Goal: Task Accomplishment & Management: Use online tool/utility

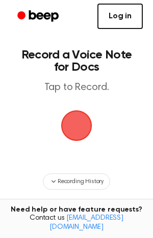
click at [127, 17] on link "Log in" at bounding box center [119, 16] width 45 height 25
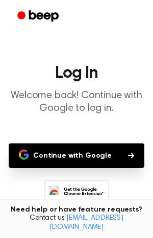
click at [101, 153] on button "Continue with Google" at bounding box center [76, 155] width 135 height 24
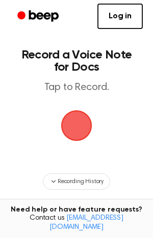
click at [81, 120] on span "button" at bounding box center [76, 125] width 35 height 35
